Goal: Task Accomplishment & Management: Manage account settings

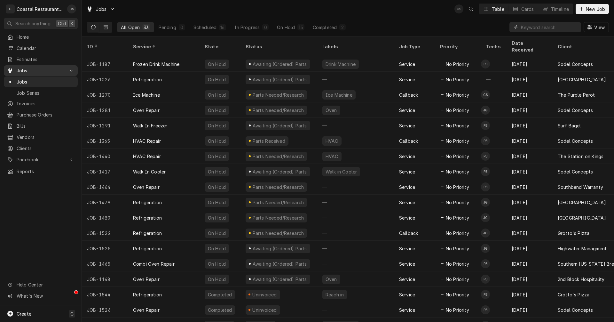
click at [27, 68] on span "Jobs" at bounding box center [41, 70] width 48 height 7
click at [24, 56] on span "Estimates" at bounding box center [46, 59] width 58 height 7
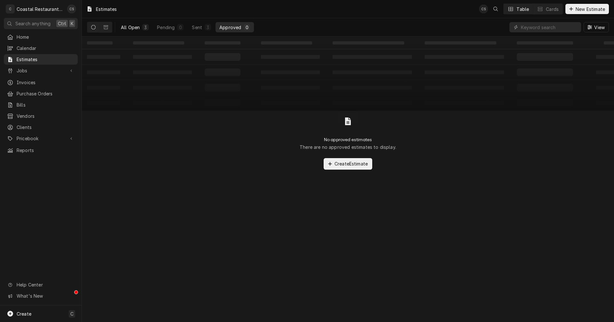
click at [125, 24] on div "All Open" at bounding box center [130, 27] width 19 height 7
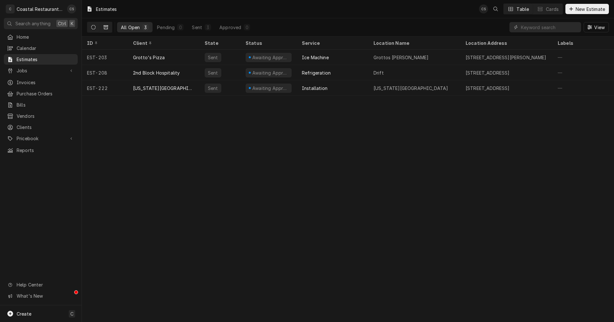
click at [104, 25] on icon "Dynamic Content Wrapper" at bounding box center [106, 27] width 4 height 4
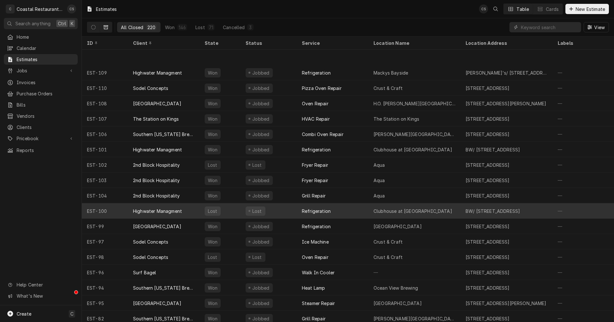
scroll to position [1727, 0]
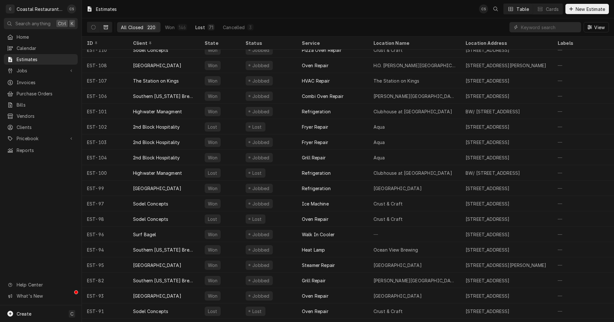
click at [208, 27] on div "71" at bounding box center [211, 27] width 7 height 6
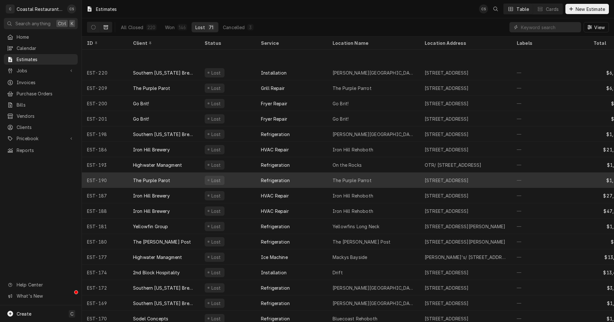
scroll to position [54, 0]
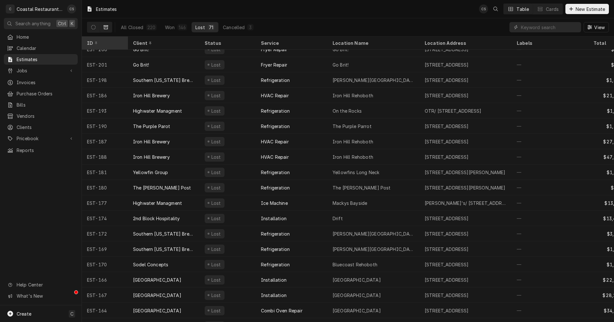
click at [97, 41] on div "ID" at bounding box center [104, 43] width 35 height 7
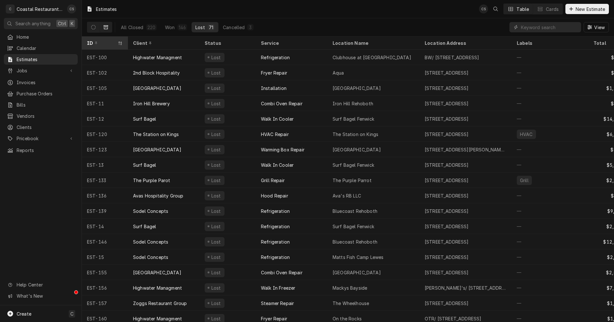
click at [120, 41] on icon "Dynamic Content Wrapper" at bounding box center [120, 43] width 4 height 4
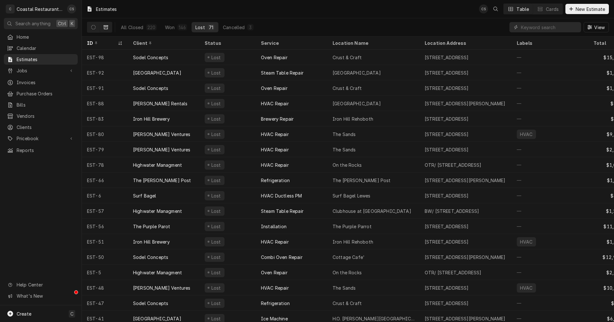
click at [120, 41] on icon "Dynamic Content Wrapper" at bounding box center [120, 43] width 4 height 4
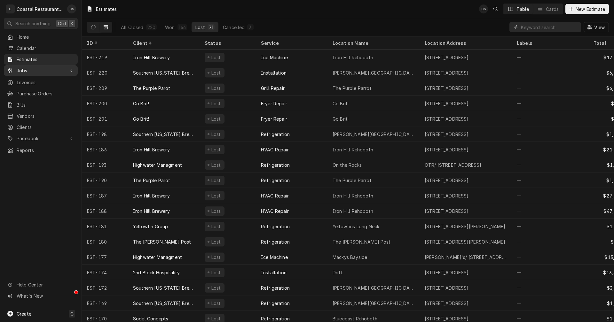
click at [34, 67] on span "Jobs" at bounding box center [41, 70] width 48 height 7
click at [31, 79] on span "Jobs" at bounding box center [46, 81] width 58 height 7
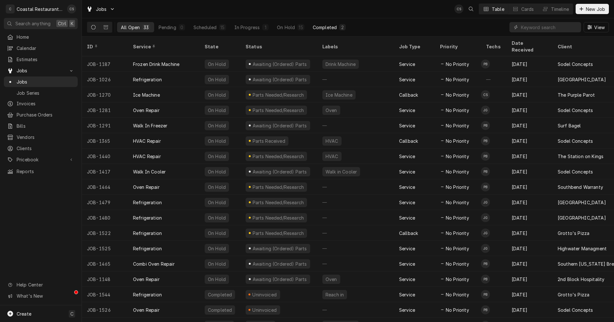
click at [324, 27] on div "Completed" at bounding box center [325, 27] width 24 height 7
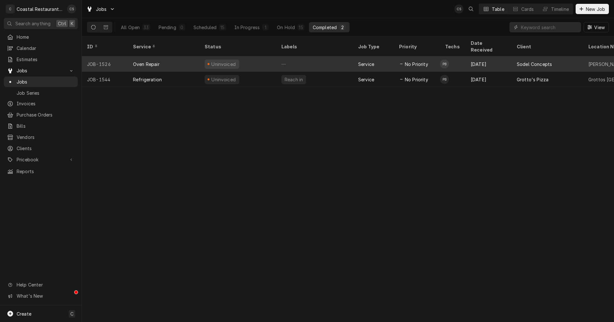
click at [150, 61] on div "Oven Repair" at bounding box center [146, 64] width 27 height 7
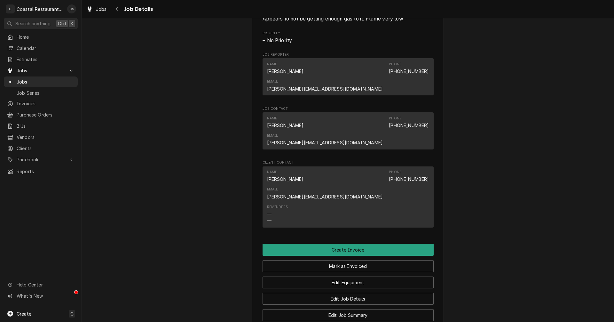
scroll to position [459, 0]
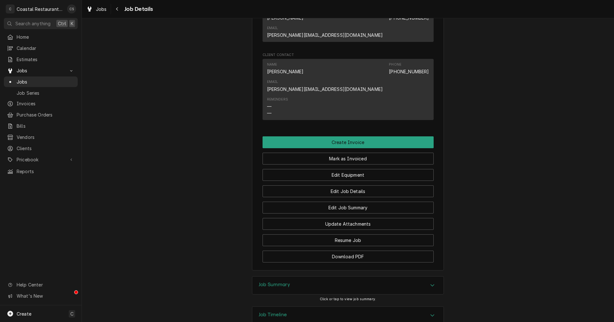
click at [284, 281] on h3 "Job Summary" at bounding box center [274, 284] width 31 height 6
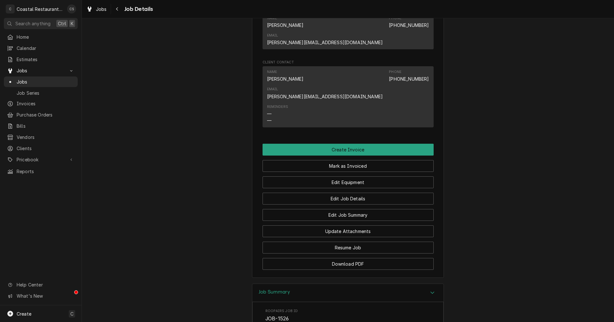
scroll to position [375, 0]
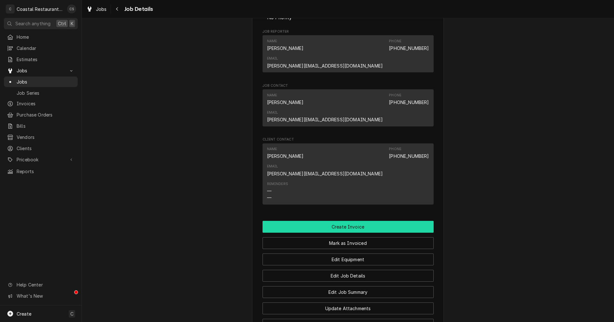
click at [346, 221] on button "Create Invoice" at bounding box center [348, 227] width 171 height 12
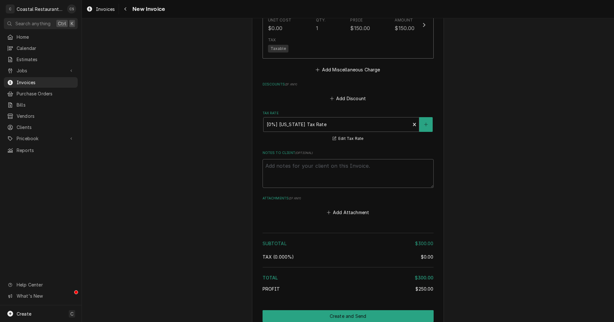
scroll to position [798, 0]
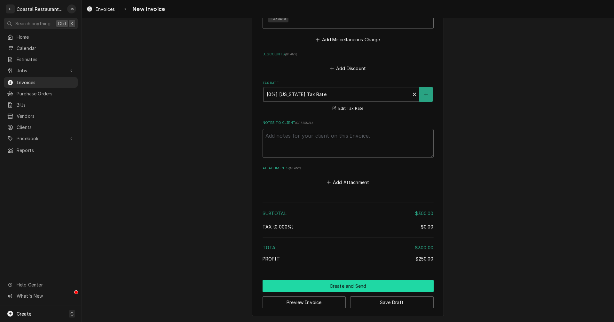
click at [341, 285] on button "Create and Send" at bounding box center [348, 286] width 171 height 12
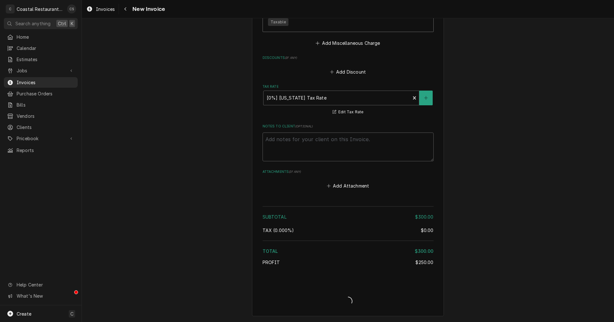
scroll to position [794, 0]
type textarea "x"
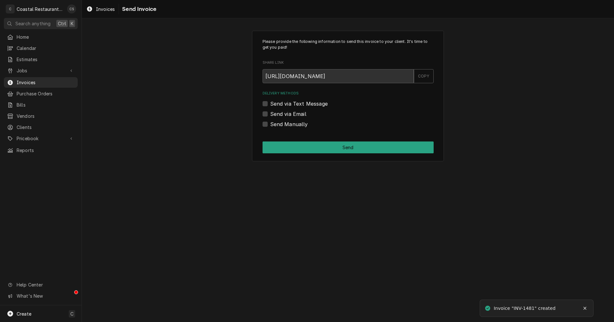
click at [270, 114] on label "Send via Email" at bounding box center [288, 114] width 36 height 8
click at [270, 114] on input "Send via Email" at bounding box center [355, 117] width 171 height 14
checkbox input "true"
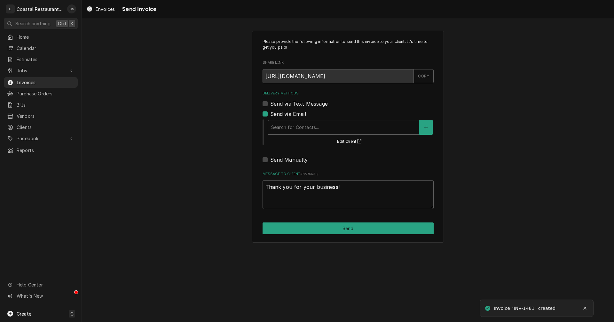
click at [279, 122] on div "Delivery Methods" at bounding box center [343, 128] width 145 height 12
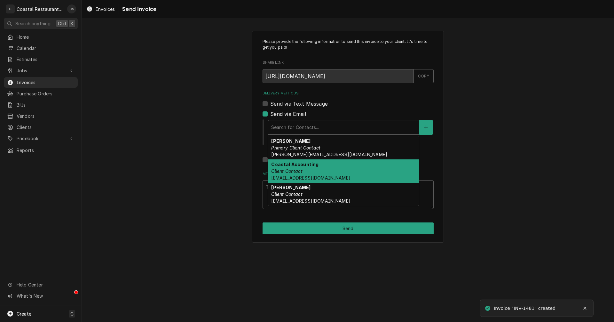
click at [288, 166] on strong "Coastal Accounting" at bounding box center [294, 164] width 47 height 5
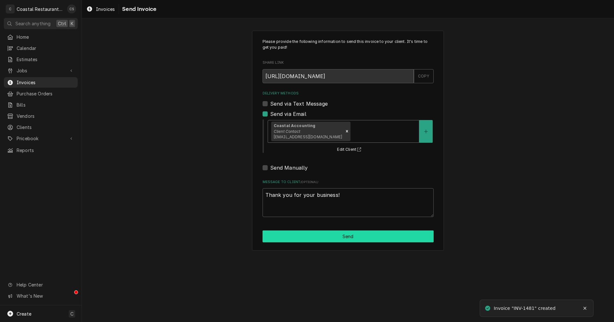
click at [335, 236] on button "Send" at bounding box center [348, 236] width 171 height 12
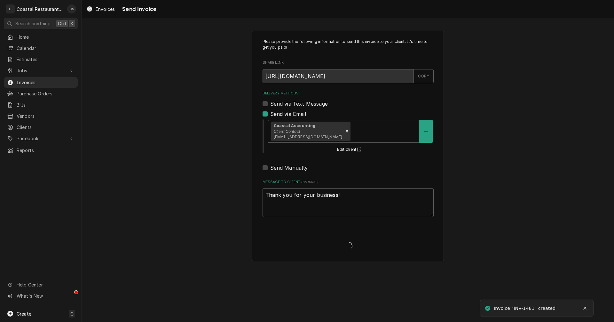
type textarea "x"
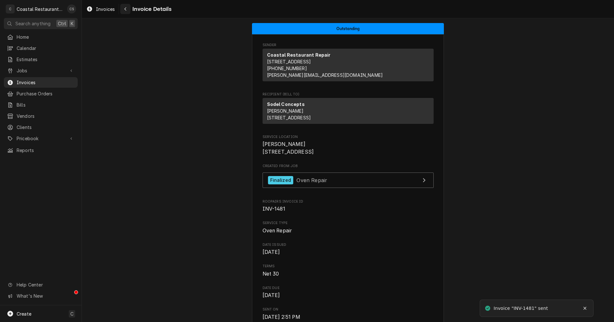
click at [127, 7] on div "Navigate back" at bounding box center [125, 9] width 6 height 6
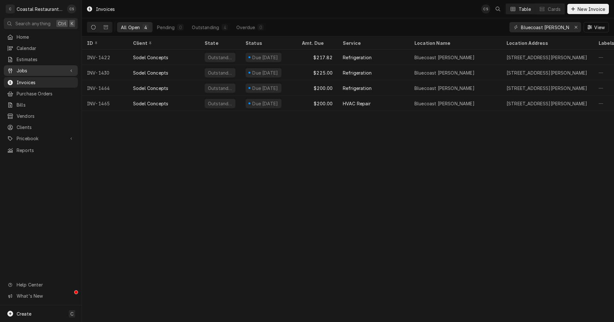
click at [32, 69] on span "Jobs" at bounding box center [41, 70] width 48 height 7
click at [29, 78] on span "Jobs" at bounding box center [46, 81] width 58 height 7
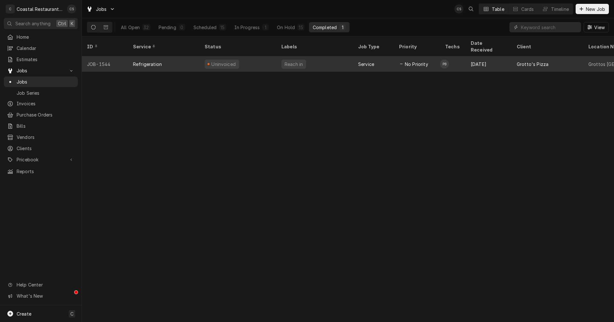
click at [246, 56] on div "Uninvoiced" at bounding box center [238, 63] width 77 height 15
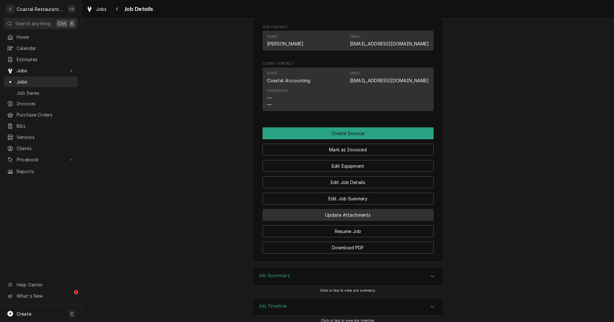
scroll to position [461, 0]
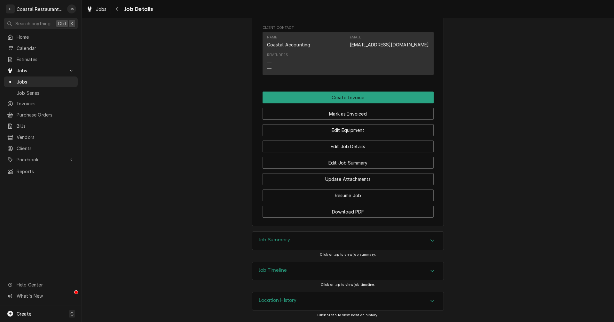
click at [282, 238] on h3 "Job Summary" at bounding box center [274, 240] width 31 height 6
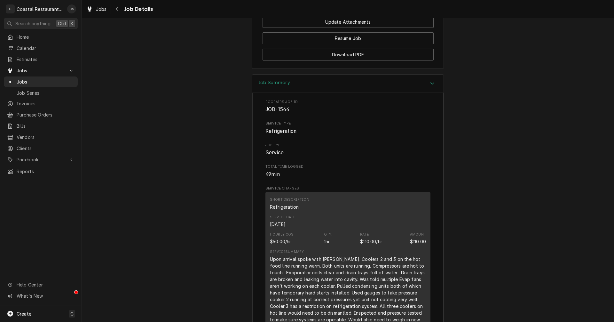
scroll to position [450, 0]
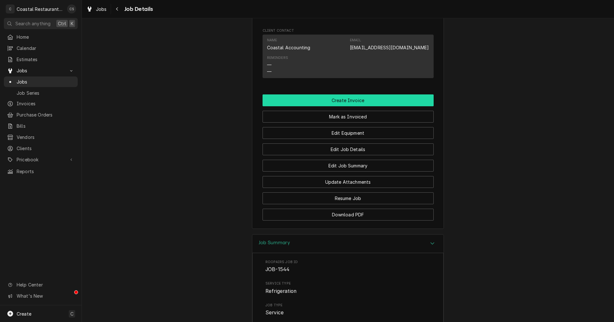
click at [349, 106] on button "Create Invoice" at bounding box center [348, 100] width 171 height 12
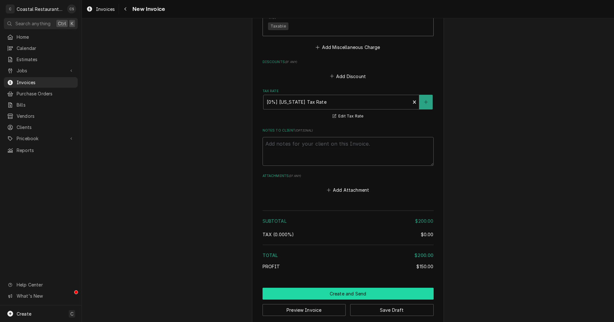
click at [340, 288] on button "Create and Send" at bounding box center [348, 294] width 171 height 12
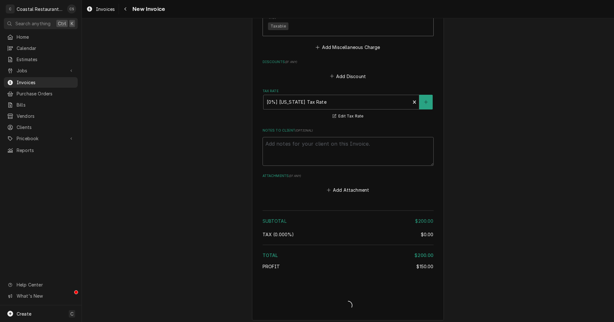
scroll to position [872, 0]
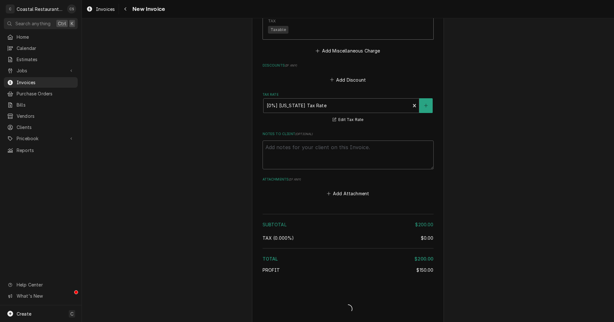
type textarea "x"
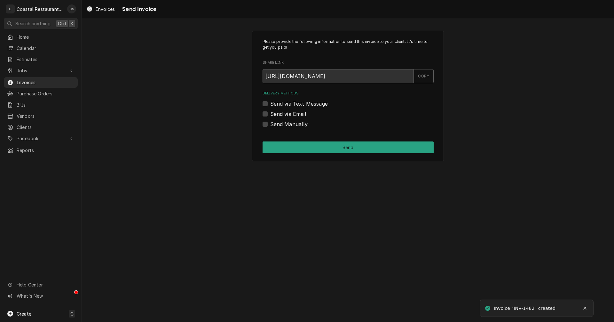
click at [270, 113] on label "Send via Email" at bounding box center [288, 114] width 36 height 8
click at [270, 113] on input "Send via Email" at bounding box center [355, 117] width 171 height 14
checkbox input "true"
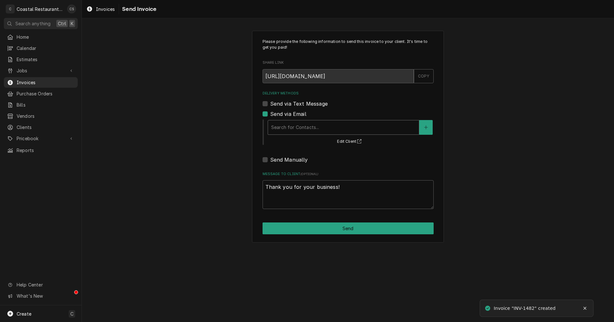
click at [293, 129] on div "Delivery Methods" at bounding box center [343, 128] width 145 height 12
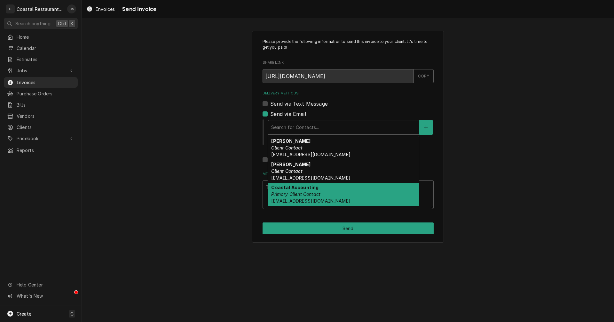
click at [298, 189] on strong "Coastal Accounting" at bounding box center [294, 187] width 47 height 5
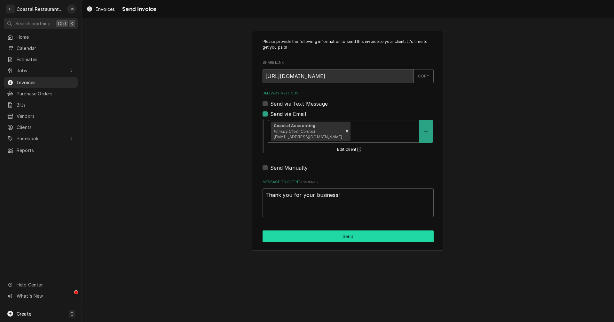
click at [336, 236] on button "Send" at bounding box center [348, 236] width 171 height 12
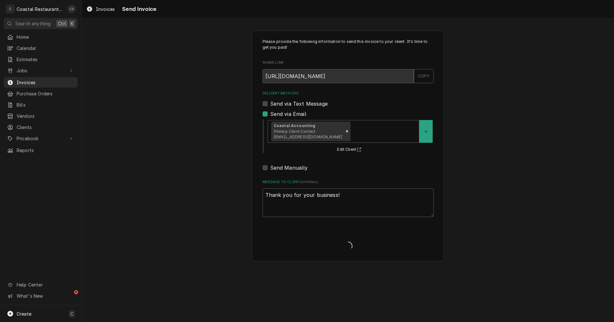
type textarea "x"
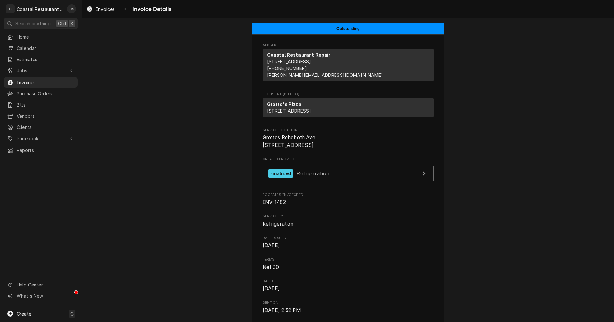
scroll to position [64, 0]
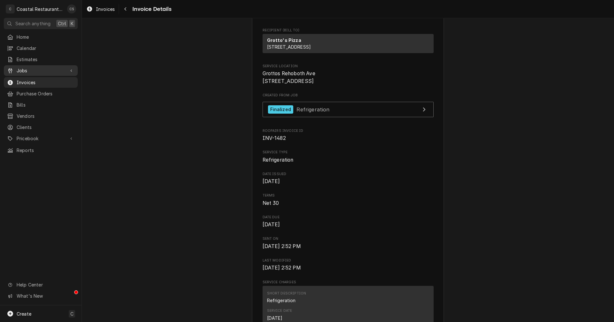
click at [44, 72] on div "Jobs" at bounding box center [40, 71] width 71 height 8
click at [39, 79] on span "Jobs" at bounding box center [46, 81] width 58 height 7
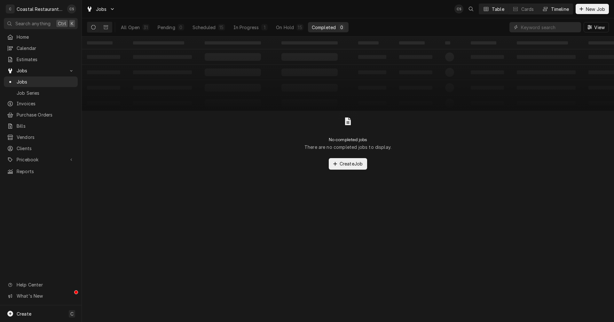
click at [552, 11] on div "Timeline" at bounding box center [560, 9] width 18 height 7
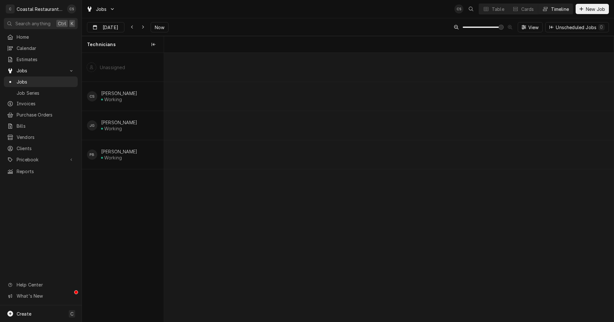
scroll to position [0, 8916]
click at [143, 27] on icon "Dynamic Content Wrapper" at bounding box center [143, 27] width 3 height 4
type input "[DATE]"
click at [500, 10] on div "Table" at bounding box center [498, 9] width 12 height 7
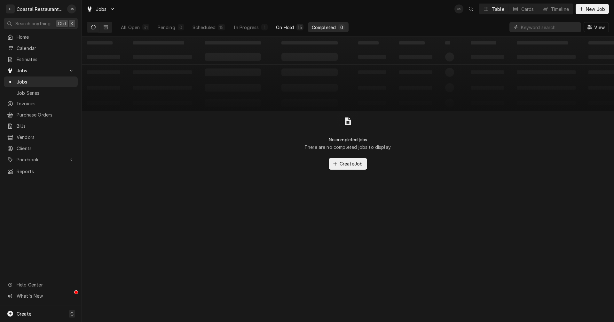
click at [283, 26] on div "On Hold" at bounding box center [285, 27] width 18 height 7
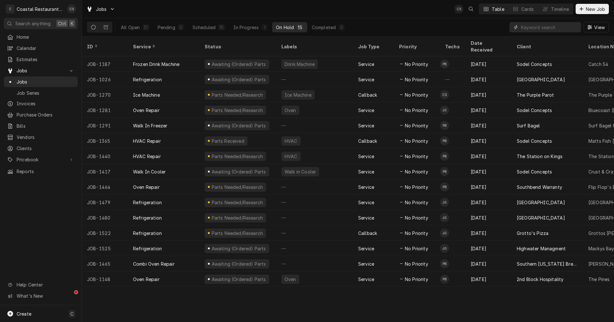
click at [527, 26] on input "Dynamic Content Wrapper" at bounding box center [549, 27] width 57 height 10
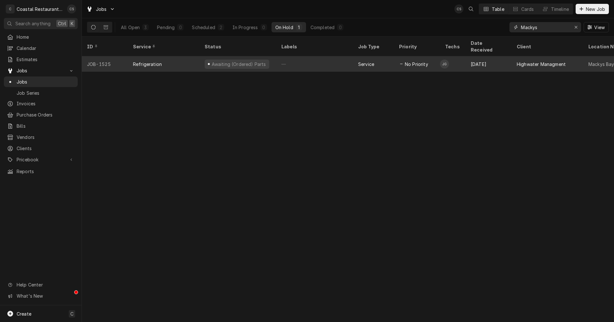
type input "Mackys"
click at [179, 57] on div "Refrigeration" at bounding box center [164, 63] width 72 height 15
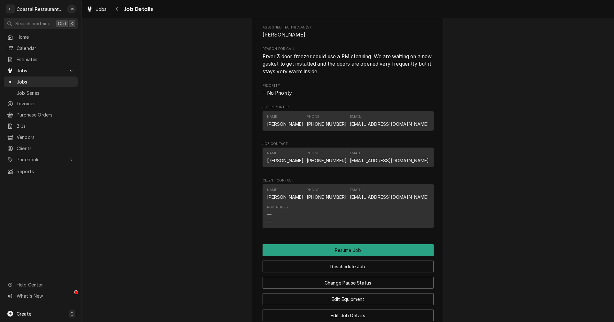
scroll to position [499, 0]
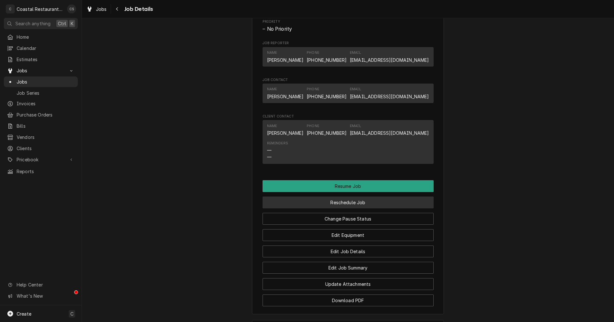
click at [343, 208] on button "Reschedule Job" at bounding box center [348, 202] width 171 height 12
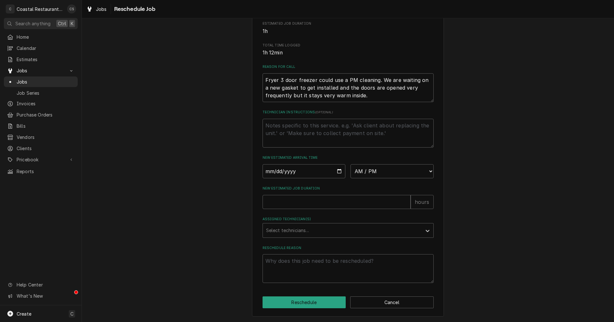
scroll to position [156, 0]
click at [337, 170] on input "Date" at bounding box center [304, 171] width 83 height 14
type input "[DATE]"
type textarea "x"
click at [368, 161] on div "New Estimated Arrival Time [DATE] AM / PM 6:00 AM 6:15 AM 6:30 AM 6:45 AM 7:00 …" at bounding box center [348, 166] width 171 height 23
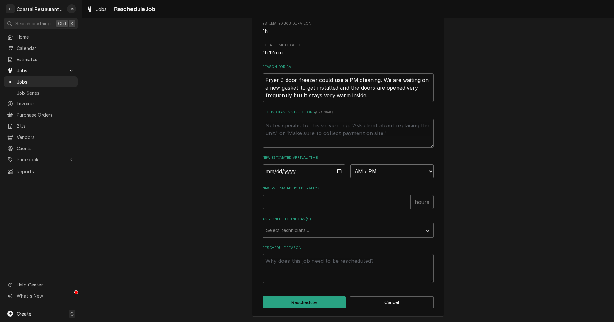
click at [367, 172] on select "AM / PM 6:00 AM 6:15 AM 6:30 AM 6:45 AM 7:00 AM 7:15 AM 7:30 AM 7:45 AM 8:00 AM…" at bounding box center [392, 171] width 83 height 14
select select "10:30:00"
click at [351, 164] on select "AM / PM 6:00 AM 6:15 AM 6:30 AM 6:45 AM 7:00 AM 7:15 AM 7:30 AM 7:45 AM 8:00 AM…" at bounding box center [392, 171] width 83 height 14
click at [309, 203] on input "New Estimated Job Duration" at bounding box center [337, 202] width 148 height 14
type textarea "x"
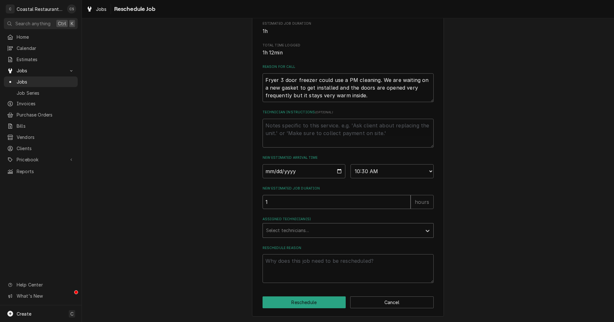
type input "1"
click at [290, 225] on div "Assigned Technician(s)" at bounding box center [342, 231] width 153 height 12
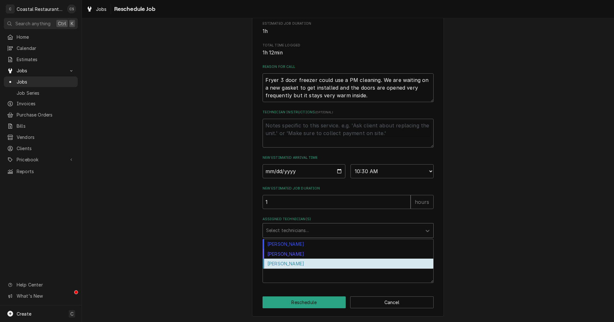
click at [286, 263] on div "[PERSON_NAME]" at bounding box center [348, 263] width 170 height 10
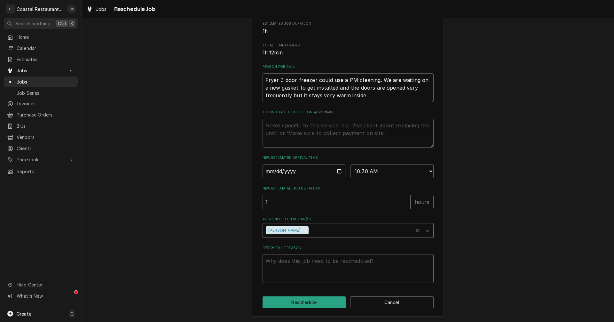
click at [287, 269] on textarea "Reschedule Reason" at bounding box center [348, 268] width 171 height 29
type textarea "x"
type textarea "P"
type textarea "x"
type textarea "Pa"
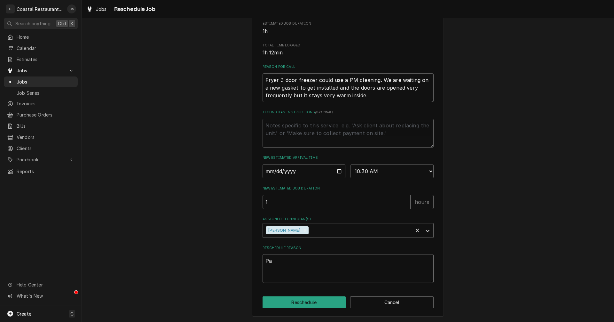
type textarea "x"
type textarea "Par"
type textarea "x"
type textarea "Part"
type textarea "x"
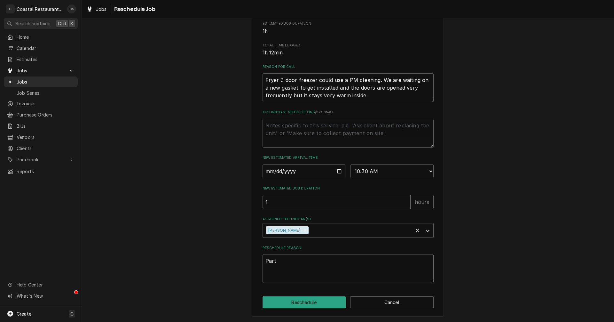
type textarea "Parts"
type textarea "x"
type textarea "Parts"
type textarea "x"
type textarea "Parts A"
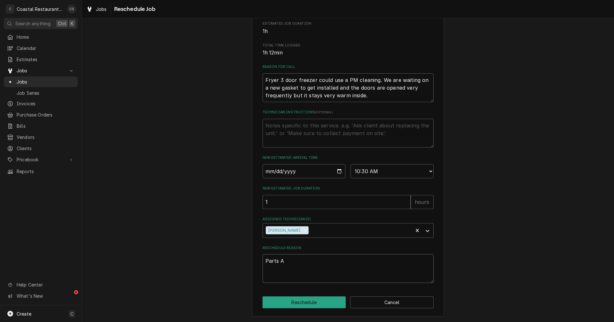
type textarea "x"
type textarea "Parts Ar"
type textarea "x"
type textarea "Parts Arr"
type textarea "x"
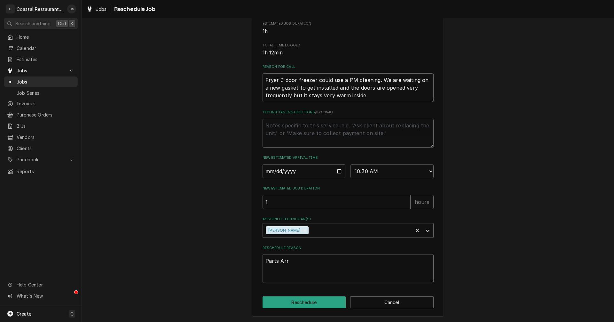
type textarea "Parts Arri"
type textarea "x"
type textarea "Parts Arrie"
type textarea "x"
type textarea "Parts Arri"
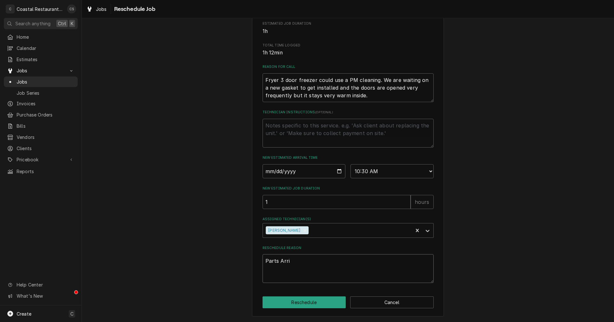
type textarea "x"
type textarea "Parts Arriv"
type textarea "x"
type textarea "Parts Arrivd"
type textarea "x"
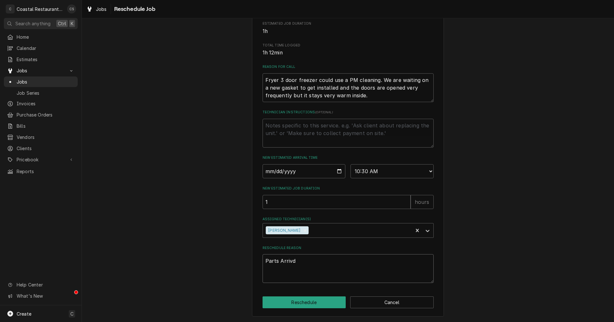
type textarea "Parts Arriv"
type textarea "x"
type textarea "Parts Arrive"
type textarea "x"
type textarea "Parts Arrived"
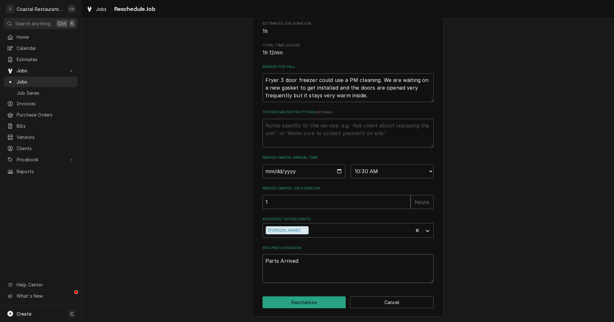
type textarea "x"
type textarea "Parts Arrived."
type textarea "x"
type textarea "Parts Arrived."
click at [307, 302] on button "Reschedule" at bounding box center [304, 302] width 83 height 12
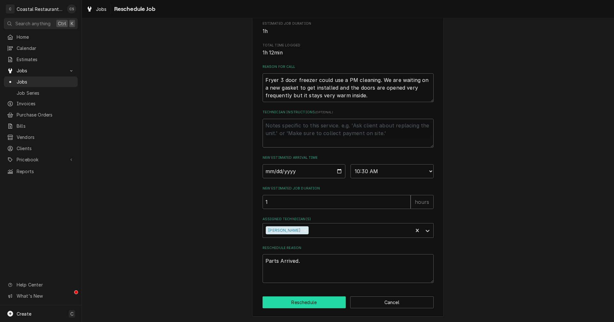
type textarea "x"
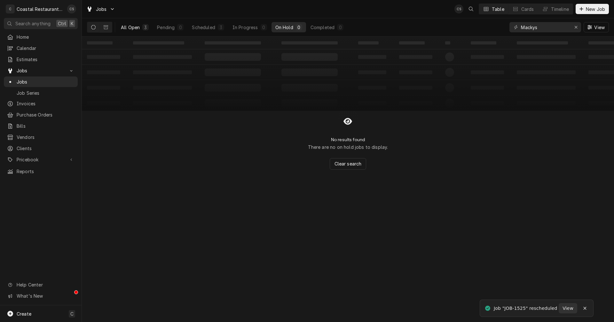
click at [139, 27] on div "All Open" at bounding box center [130, 27] width 19 height 7
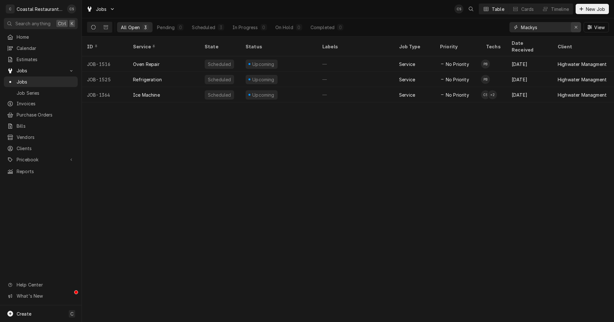
click at [577, 26] on icon "Erase input" at bounding box center [576, 27] width 4 height 4
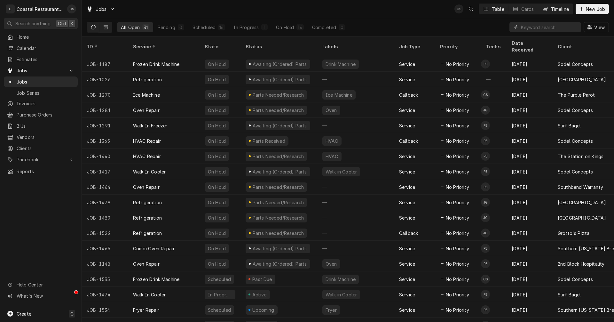
click at [556, 7] on div "Timeline" at bounding box center [560, 9] width 18 height 7
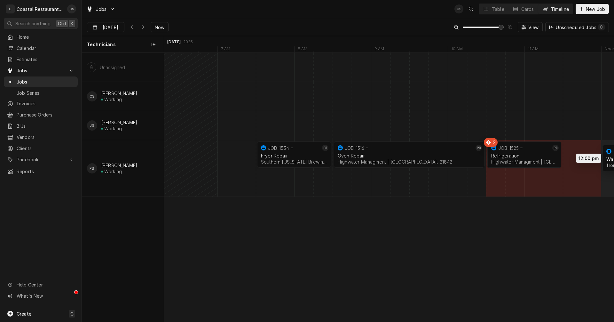
scroll to position [0, 9101]
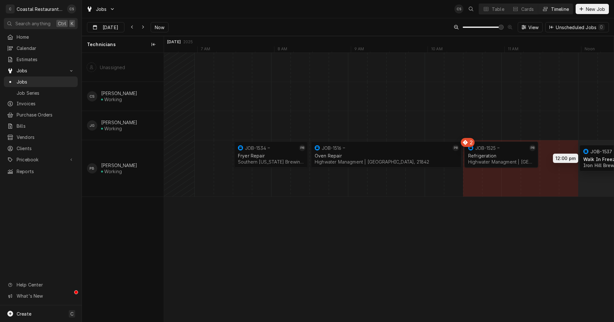
drag, startPoint x: 561, startPoint y: 185, endPoint x: 620, endPoint y: 161, distance: 64.4
click at [614, 161] on html "C Coastal Restaurant Repair CS Search anything Ctrl K Home Calendar Estimates J…" at bounding box center [307, 161] width 614 height 322
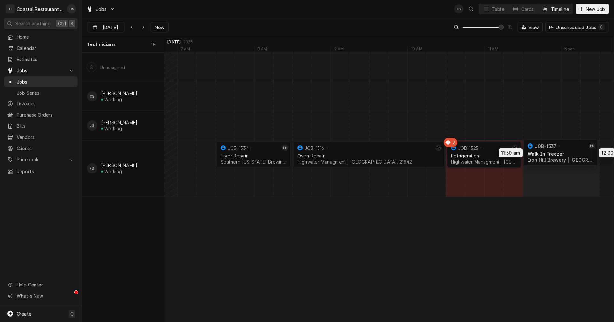
drag, startPoint x: 536, startPoint y: 185, endPoint x: 578, endPoint y: 154, distance: 51.6
click at [578, 154] on div "7:30 AM 8:30 AM JOB-1534 PB Fryer Repair Southern Delaware Brewing Company | Oc…" at bounding box center [389, 187] width 450 height 269
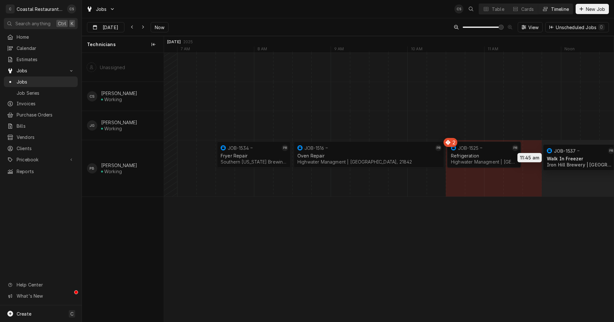
drag, startPoint x: 563, startPoint y: 160, endPoint x: 579, endPoint y: 155, distance: 16.9
click at [579, 155] on div "7:30 AM 8:30 AM JOB-1534 PB Fryer Repair Southern Delaware Brewing Company | Oc…" at bounding box center [389, 187] width 450 height 269
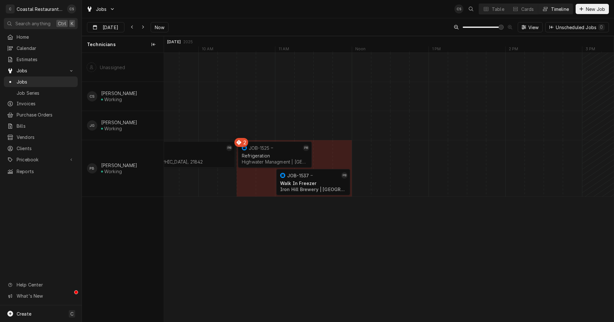
scroll to position [0, 9344]
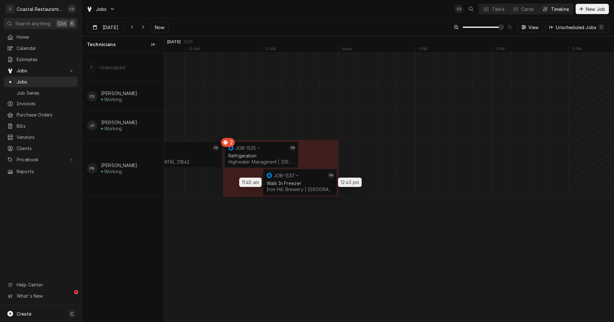
drag, startPoint x: 309, startPoint y: 177, endPoint x: 354, endPoint y: 147, distance: 53.8
click at [354, 147] on div "8:30 AM 10:30 AM JOB-1516 PB Oven Repair Highwater Managment | Ocean City, 2184…" at bounding box center [389, 187] width 450 height 269
drag, startPoint x: 303, startPoint y: 179, endPoint x: 351, endPoint y: 162, distance: 50.9
click at [351, 162] on div "8:30 AM 10:30 AM JOB-1516 PB Oven Repair Highwater Managment | Ocean City, 2184…" at bounding box center [389, 187] width 450 height 269
drag, startPoint x: 301, startPoint y: 180, endPoint x: 335, endPoint y: 156, distance: 42.5
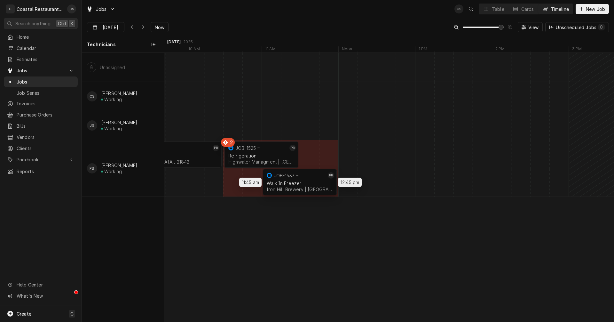
click at [335, 156] on div "8:30 AM 10:30 AM JOB-1516 PB Oven Repair Highwater Managment | Ocean City, 2184…" at bounding box center [389, 187] width 450 height 269
click at [294, 240] on div "8:30 AM 10:30 AM JOB-1516 PB Oven Repair Highwater Managment | Ocean City, 2184…" at bounding box center [389, 187] width 450 height 269
click at [303, 123] on div "Dynamic Content Wrapper" at bounding box center [59, 125] width 18479 height 29
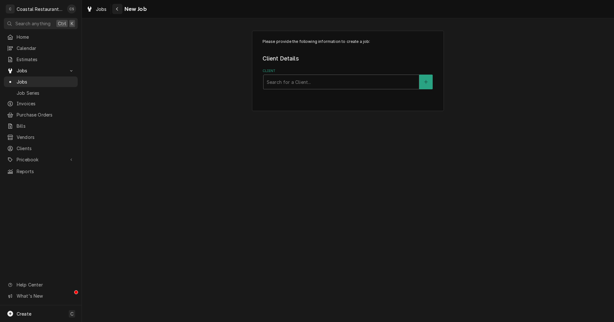
click at [117, 9] on icon "Navigate back" at bounding box center [117, 9] width 3 height 4
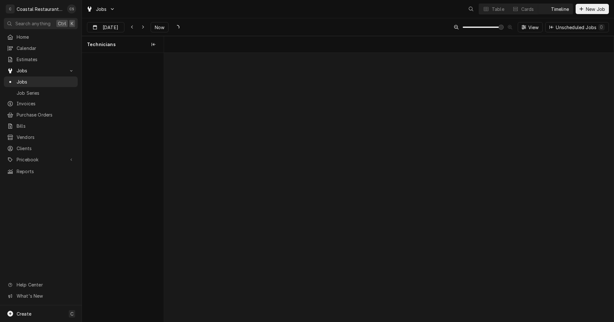
scroll to position [0, 8921]
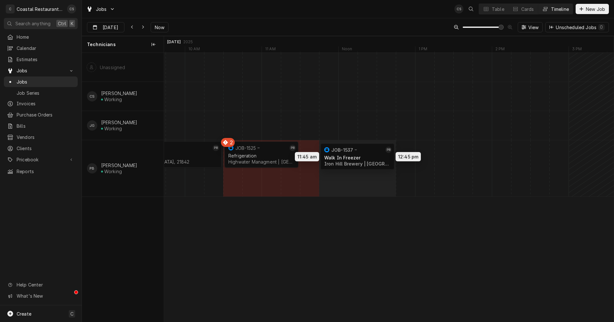
drag, startPoint x: 293, startPoint y: 181, endPoint x: 343, endPoint y: 155, distance: 55.5
click at [343, 155] on div "8:30 AM 10:30 AM JOB-1516 PB Oven Repair Highwater Managment | [GEOGRAPHIC_DATA…" at bounding box center [389, 187] width 450 height 269
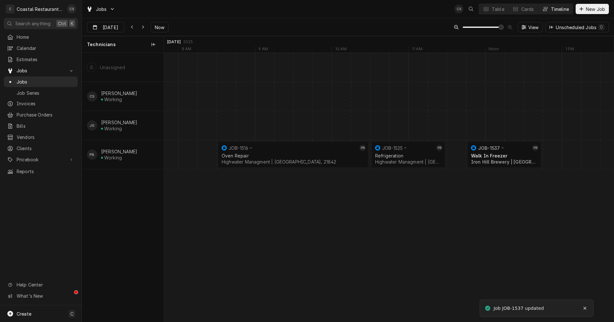
scroll to position [0, 8761]
